Goal: Find specific page/section: Find specific page/section

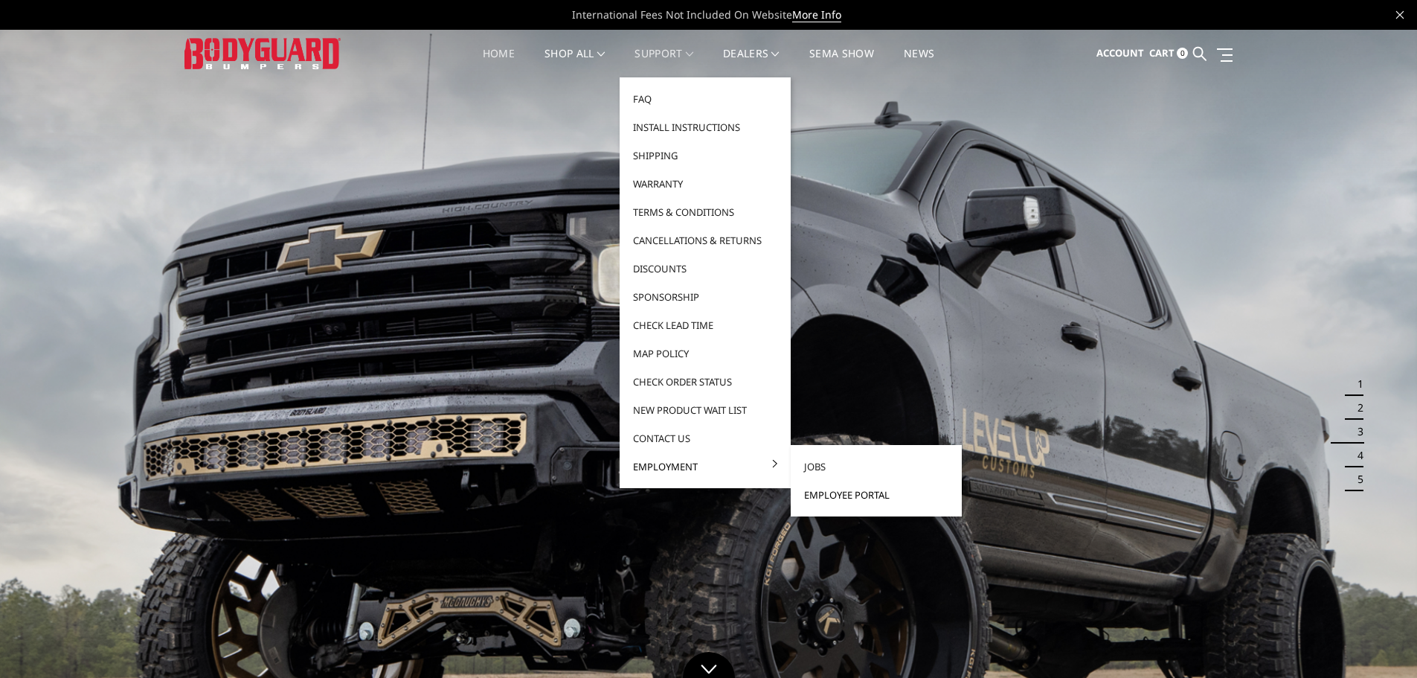
click at [853, 490] on link "Employee Portal" at bounding box center [876, 495] width 159 height 28
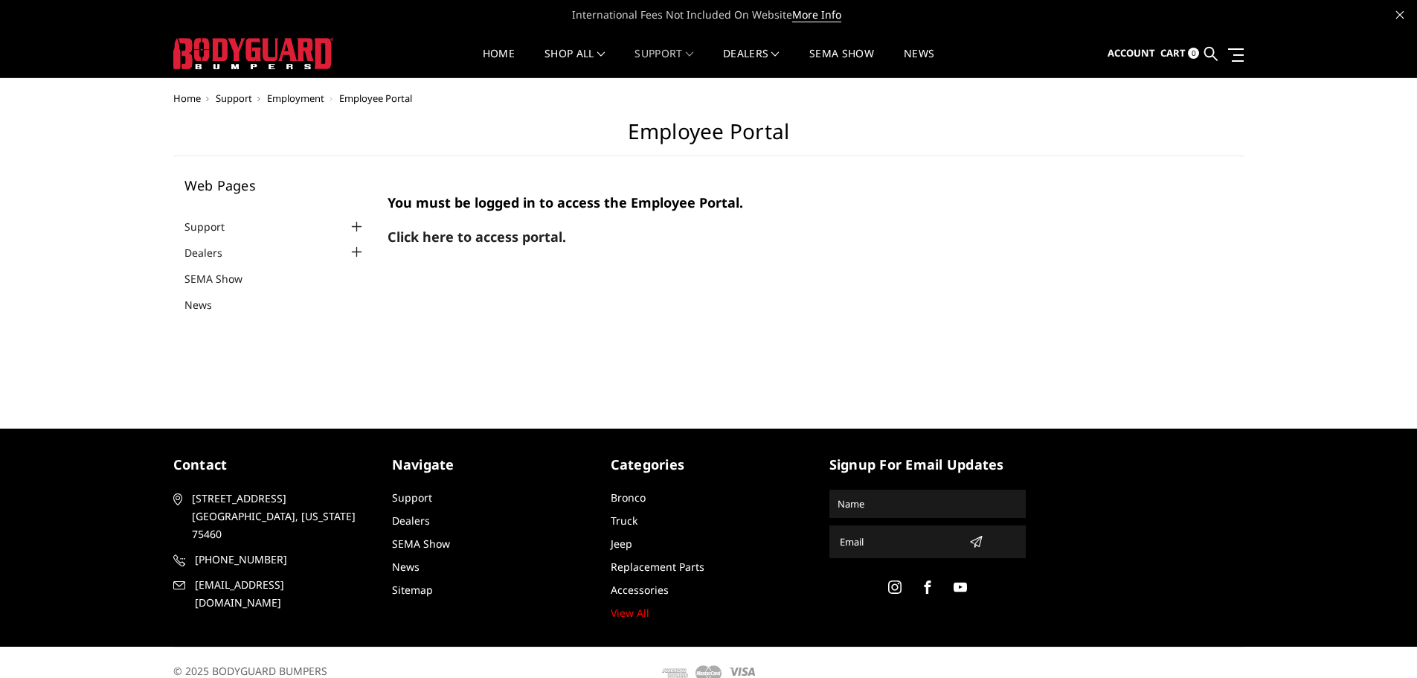
click at [550, 204] on span "You must be logged in to access the Employee Portal." at bounding box center [566, 202] width 356 height 18
click at [434, 231] on span "Click here to access portal." at bounding box center [477, 237] width 179 height 18
click at [464, 237] on span "Click here to access portal." at bounding box center [477, 237] width 179 height 18
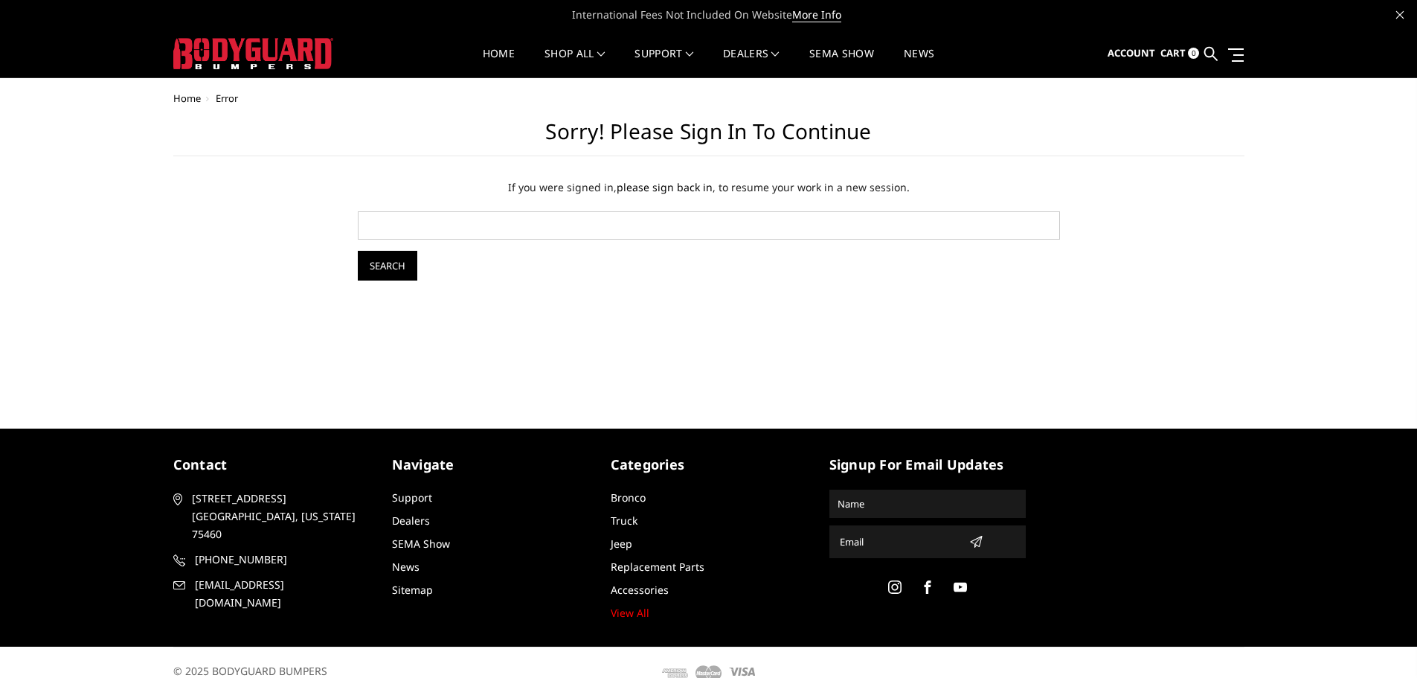
click at [697, 188] on link "please sign back in" at bounding box center [665, 187] width 96 height 14
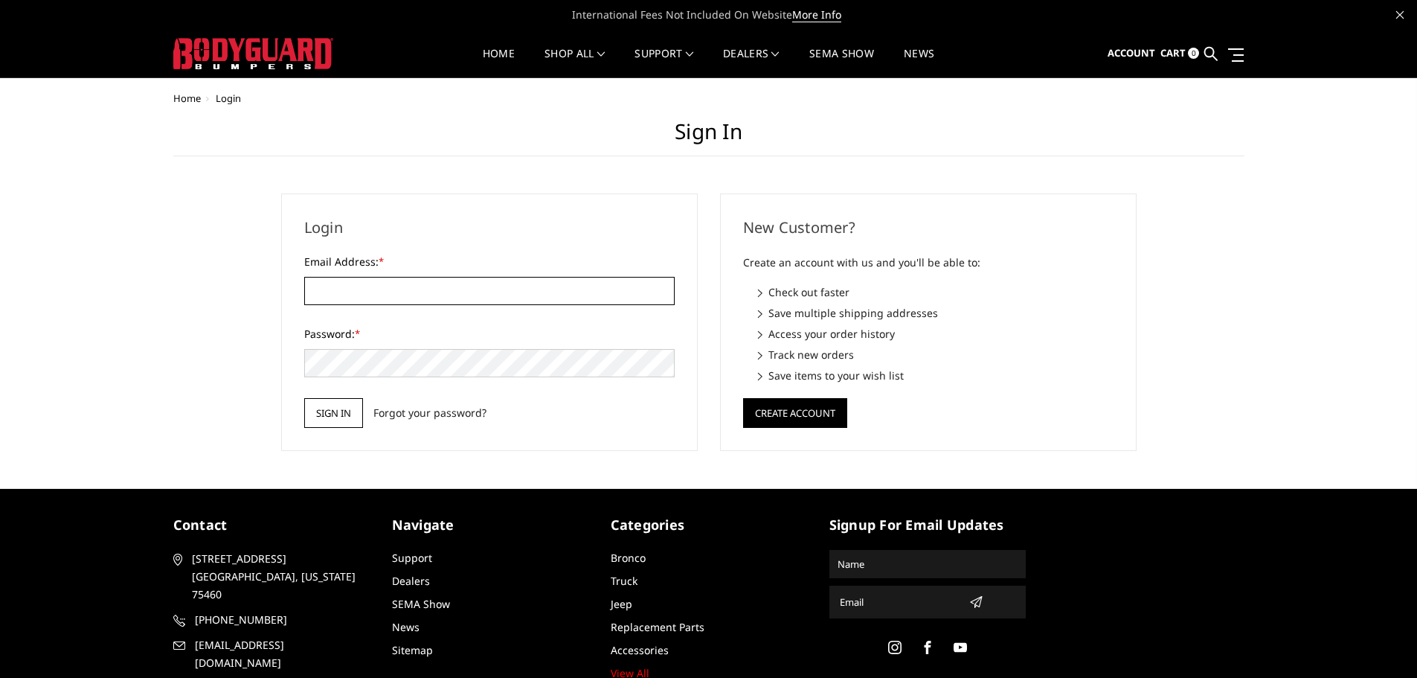
type input "[EMAIL_ADDRESS][DOMAIN_NAME]"
click at [344, 408] on input "Sign in" at bounding box center [333, 413] width 59 height 30
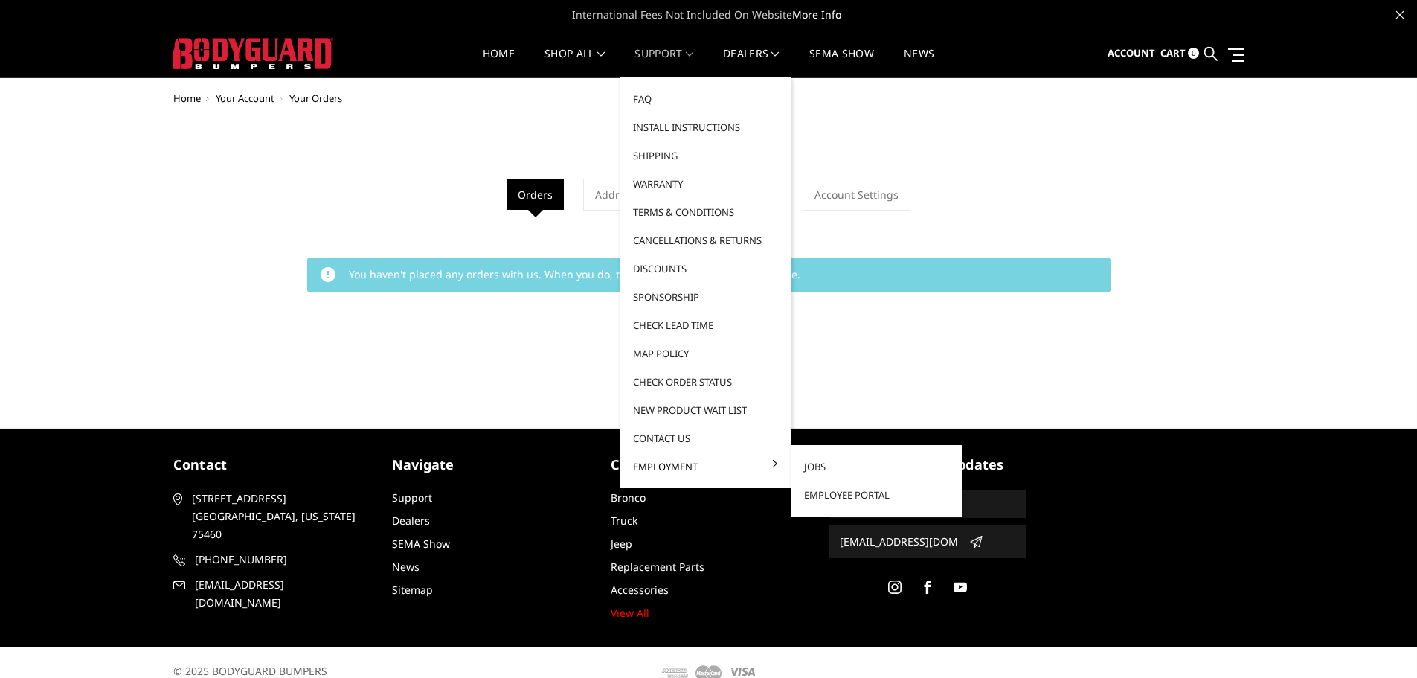
click at [678, 469] on link "Employment" at bounding box center [705, 466] width 159 height 28
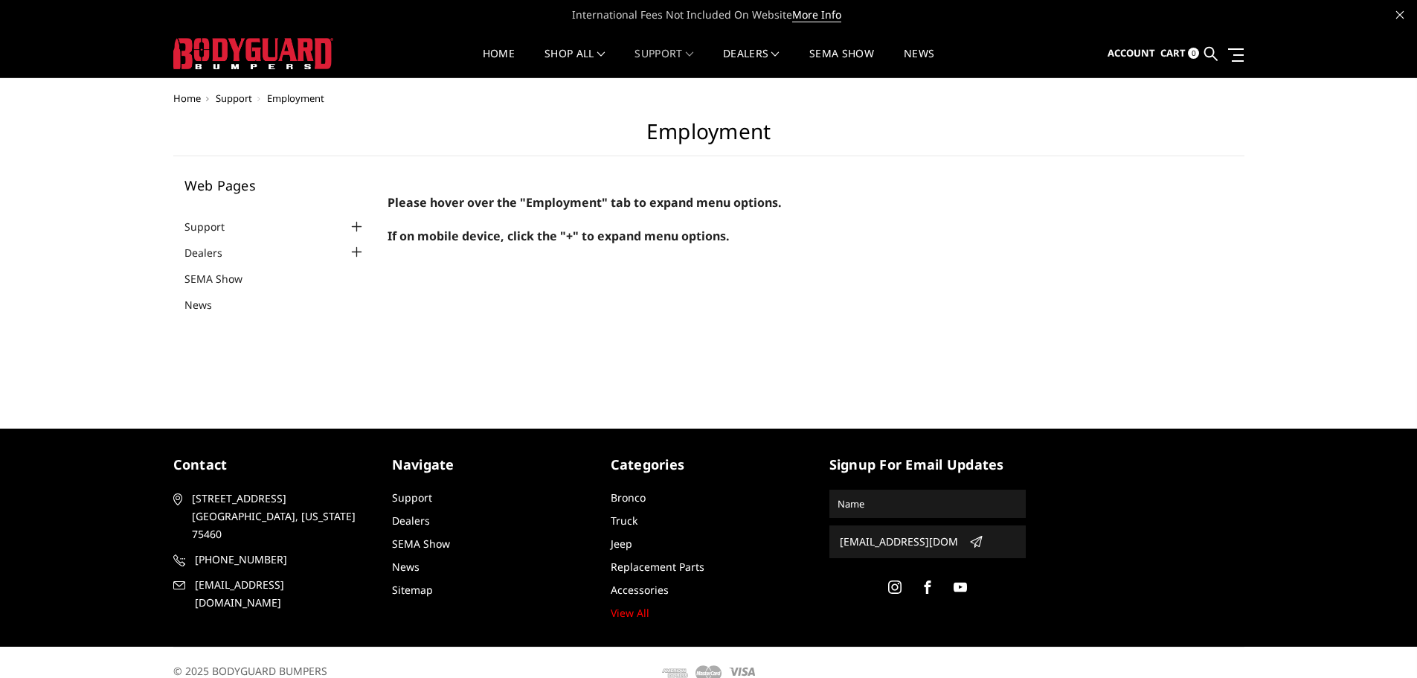
click at [469, 240] on span "If on mobile device, click the "+" to expand menu options." at bounding box center [559, 236] width 342 height 16
click at [550, 205] on span "Please hover over the "Employment" tab to expand menu options." at bounding box center [585, 202] width 394 height 16
click at [320, 94] on span "Employment" at bounding box center [295, 97] width 57 height 13
click at [1401, 14] on icon at bounding box center [1399, 14] width 7 height 7
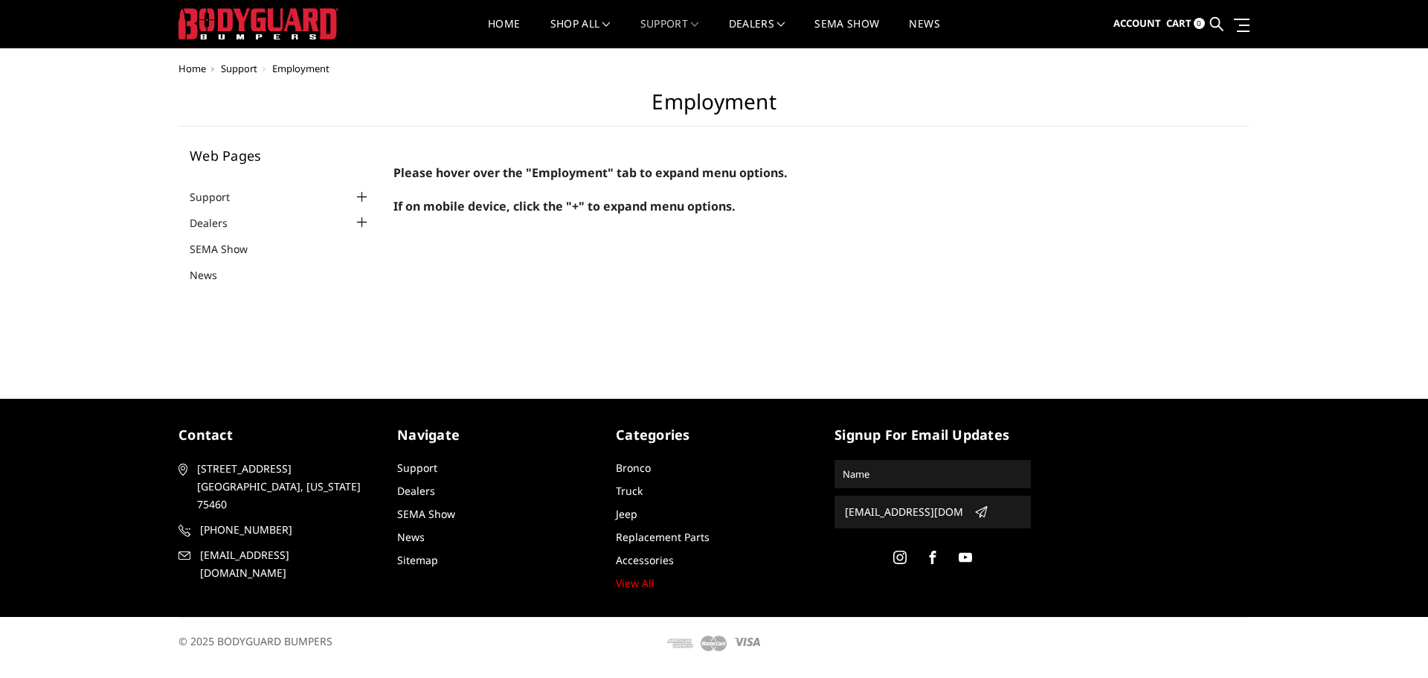
click at [360, 197] on div at bounding box center [362, 197] width 18 height 18
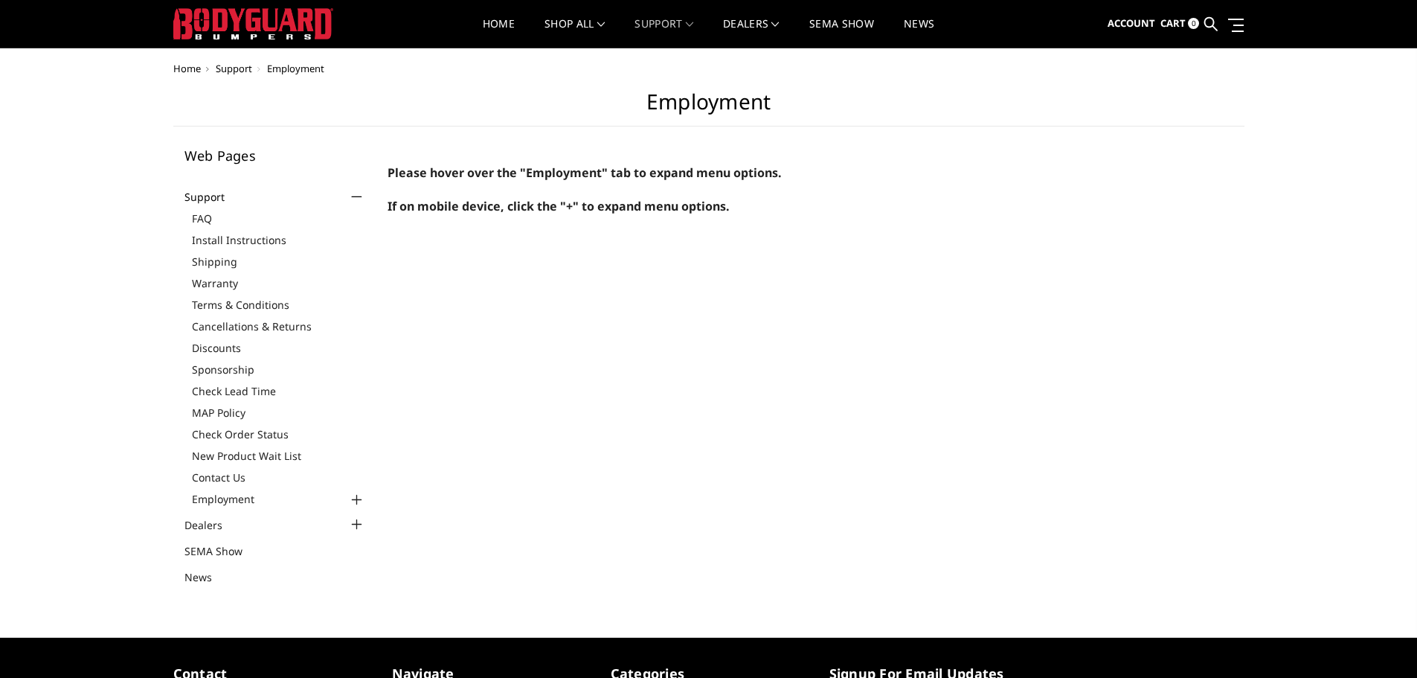
click at [359, 499] on div at bounding box center [356, 500] width 18 height 18
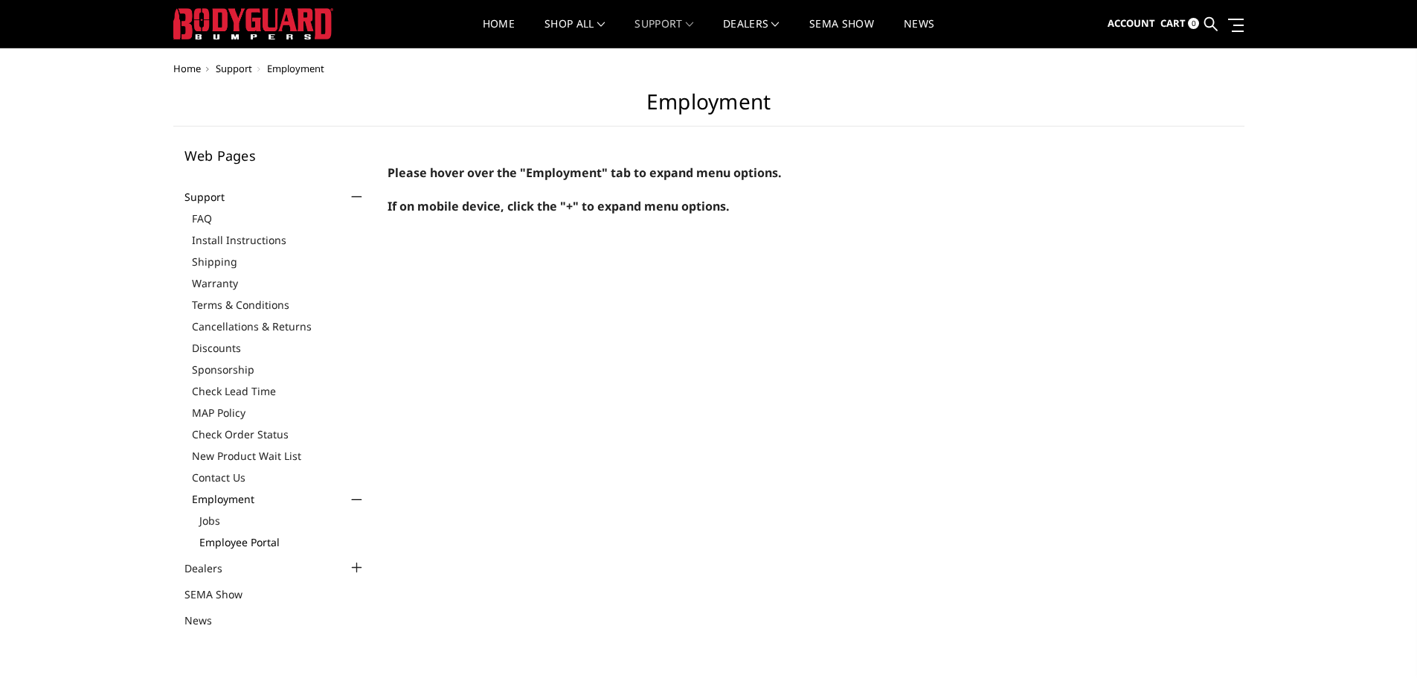
click at [268, 543] on link "Employee Portal" at bounding box center [282, 542] width 167 height 16
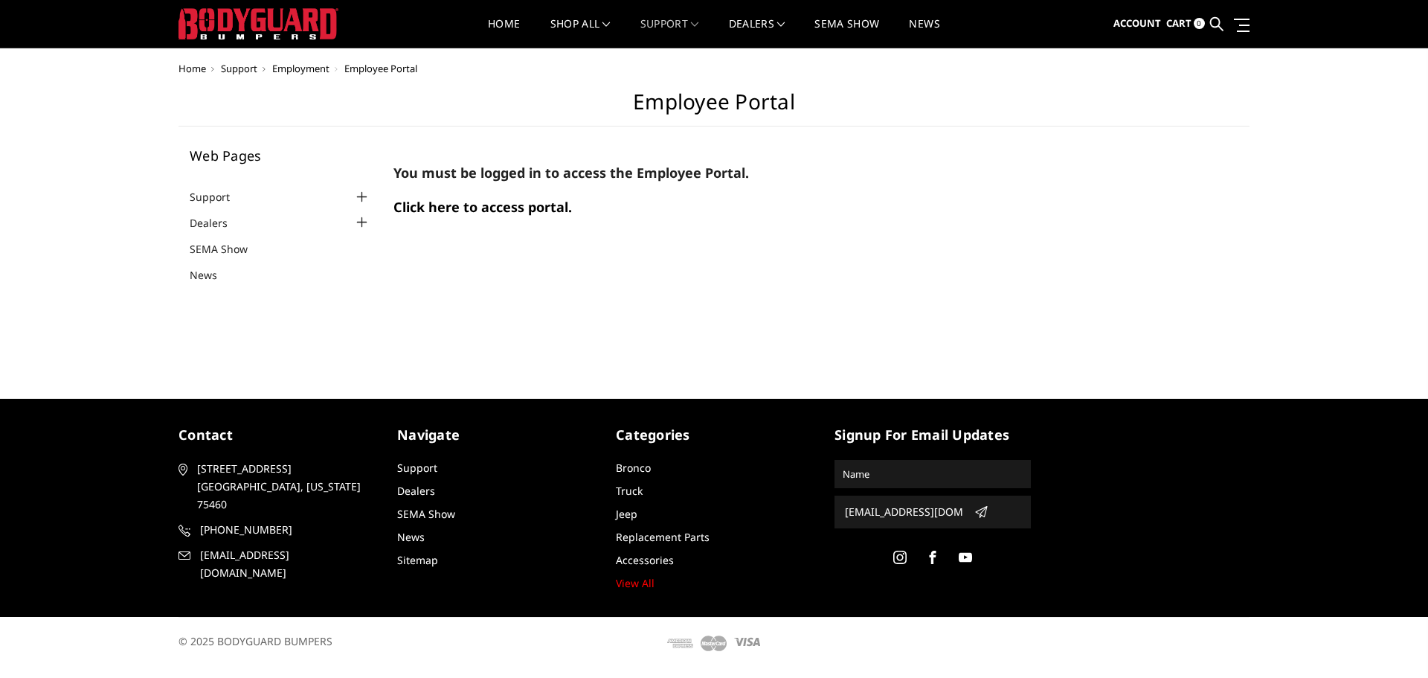
click at [488, 209] on span "Click here to access portal." at bounding box center [482, 207] width 179 height 18
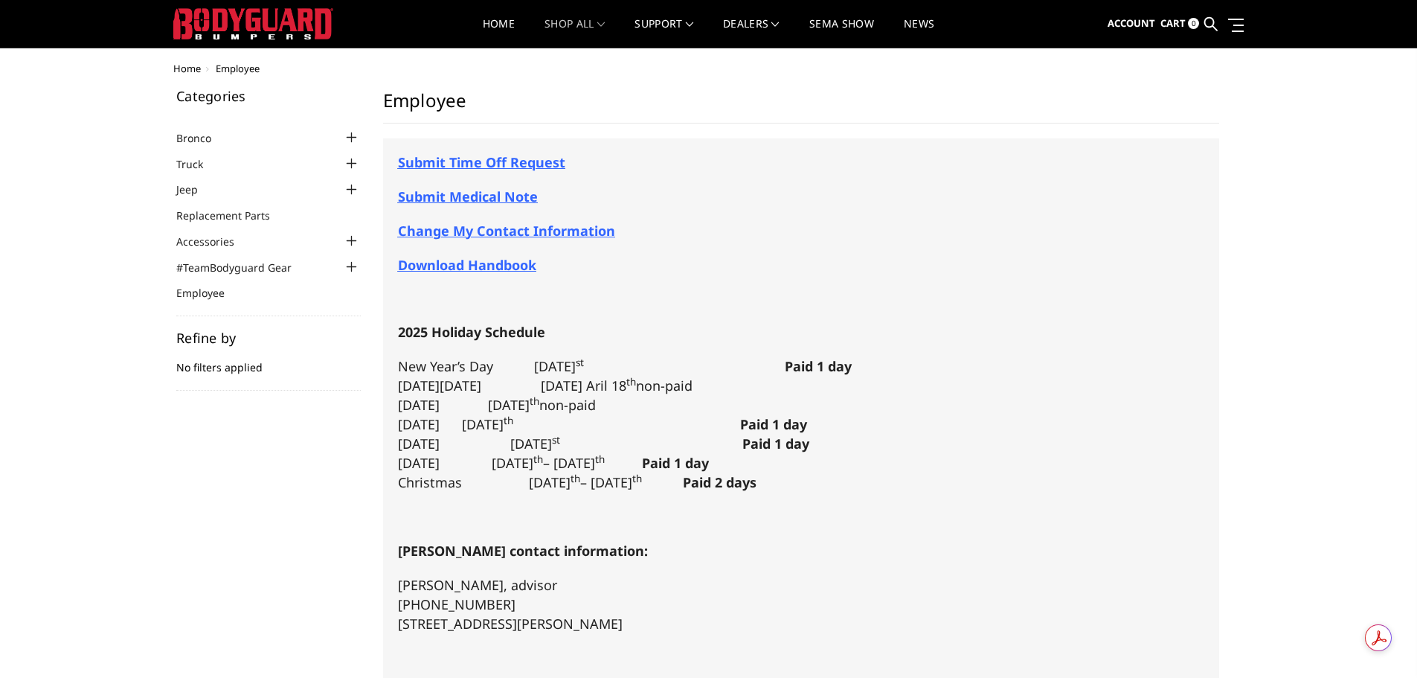
click at [491, 194] on strong "Submit Medical Note" at bounding box center [468, 196] width 140 height 18
click at [533, 161] on span "Submit Time Off Request" at bounding box center [481, 162] width 167 height 18
click at [499, 166] on span "Submit Time Off Request" at bounding box center [481, 162] width 167 height 18
